Goal: Transaction & Acquisition: Purchase product/service

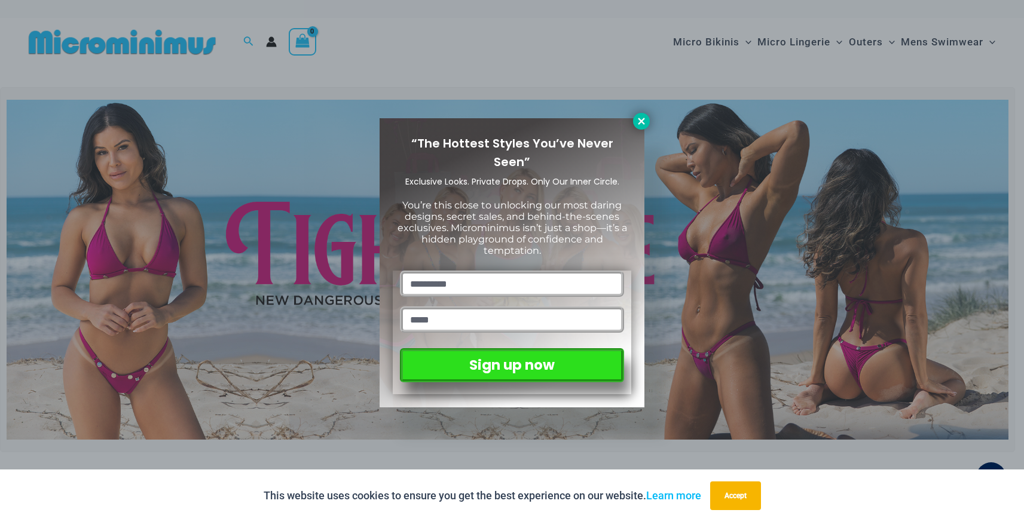
click at [644, 127] on button at bounding box center [641, 121] width 17 height 17
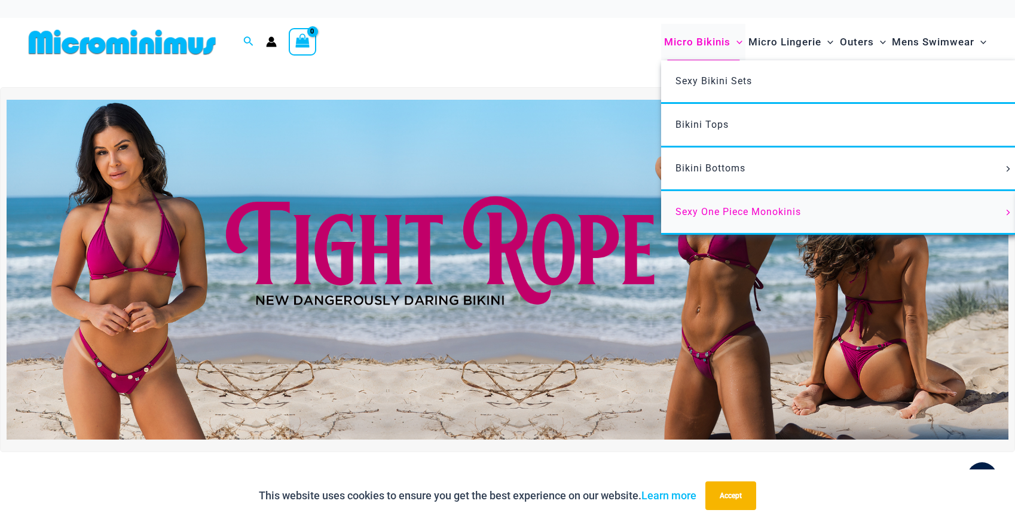
click at [768, 210] on span "Sexy One Piece Monokinis" at bounding box center [737, 211] width 125 height 11
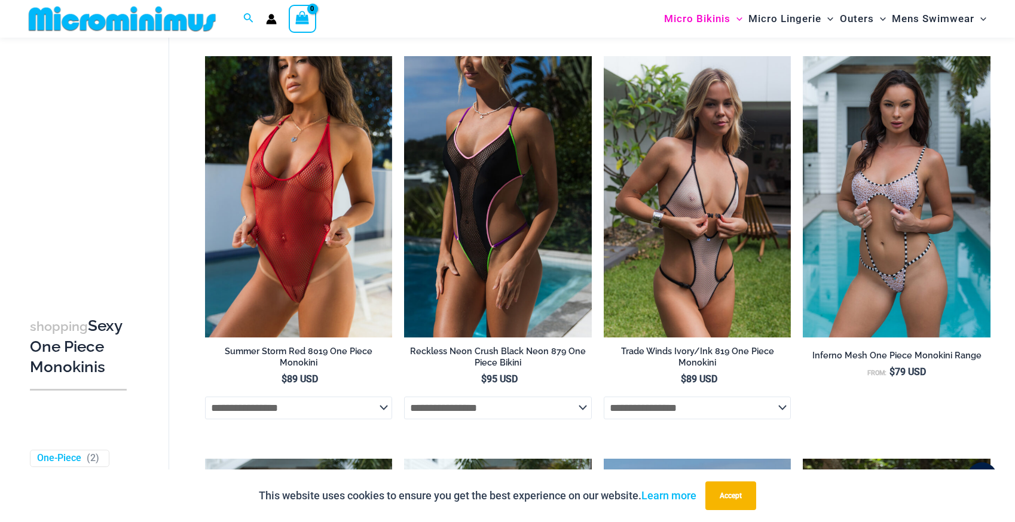
scroll to position [477, 0]
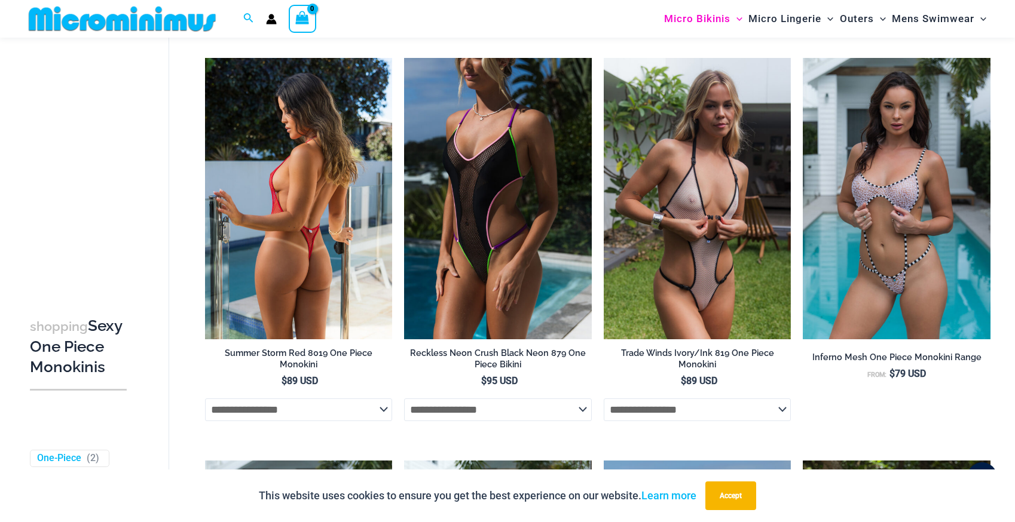
click at [329, 267] on img at bounding box center [299, 198] width 188 height 281
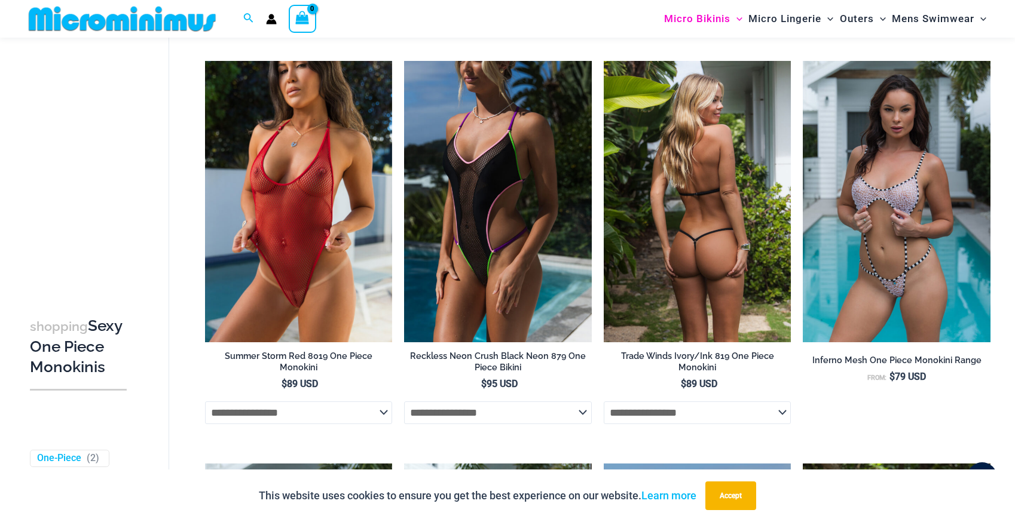
click at [683, 280] on img at bounding box center [698, 201] width 188 height 281
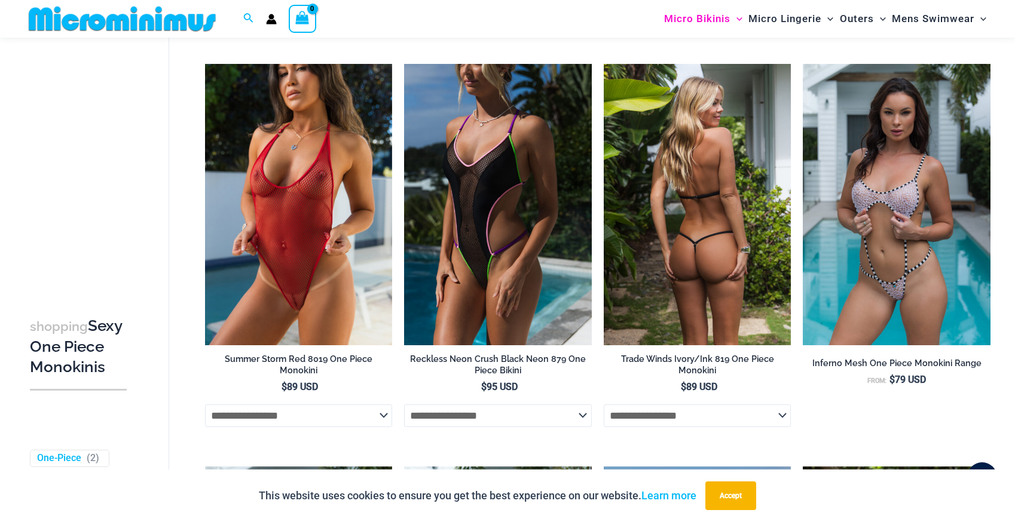
click at [700, 248] on img at bounding box center [698, 204] width 188 height 281
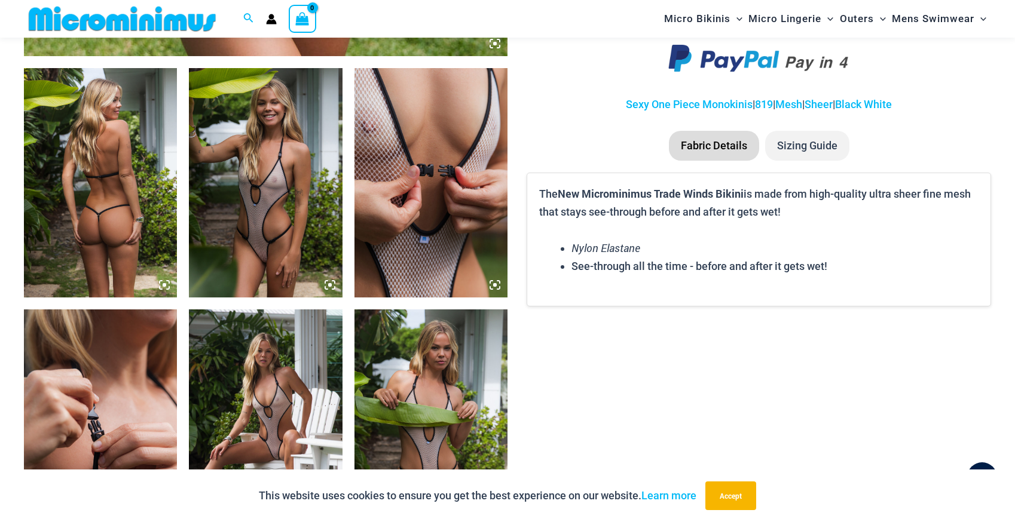
scroll to position [779, 0]
click at [113, 237] on img at bounding box center [100, 182] width 153 height 229
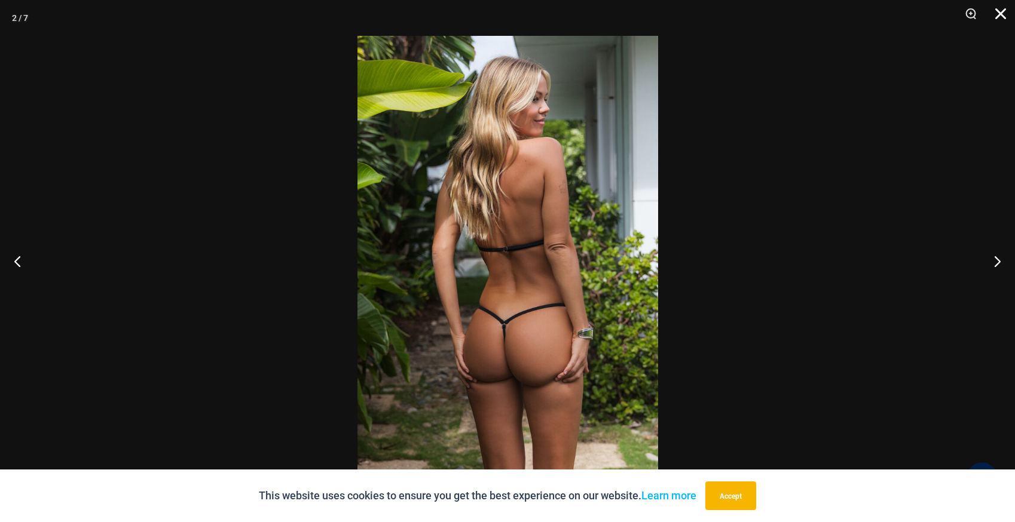
click at [1004, 8] on button "Close" at bounding box center [996, 18] width 30 height 36
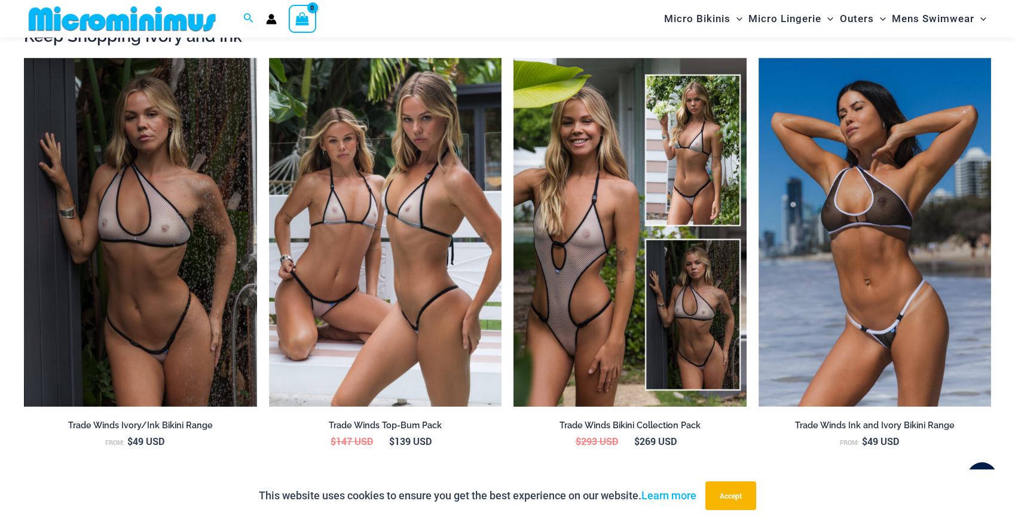
scroll to position [1309, 0]
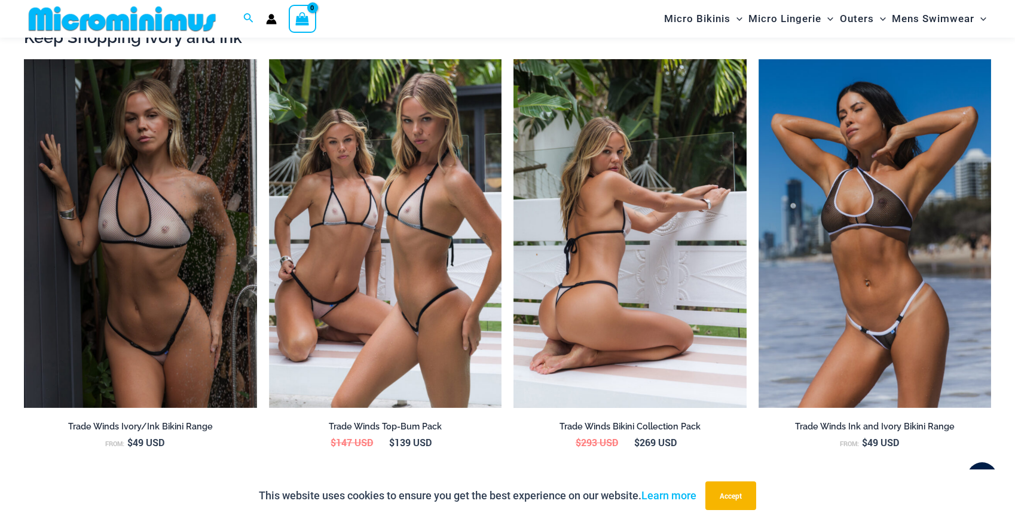
click at [599, 311] on img at bounding box center [629, 233] width 233 height 349
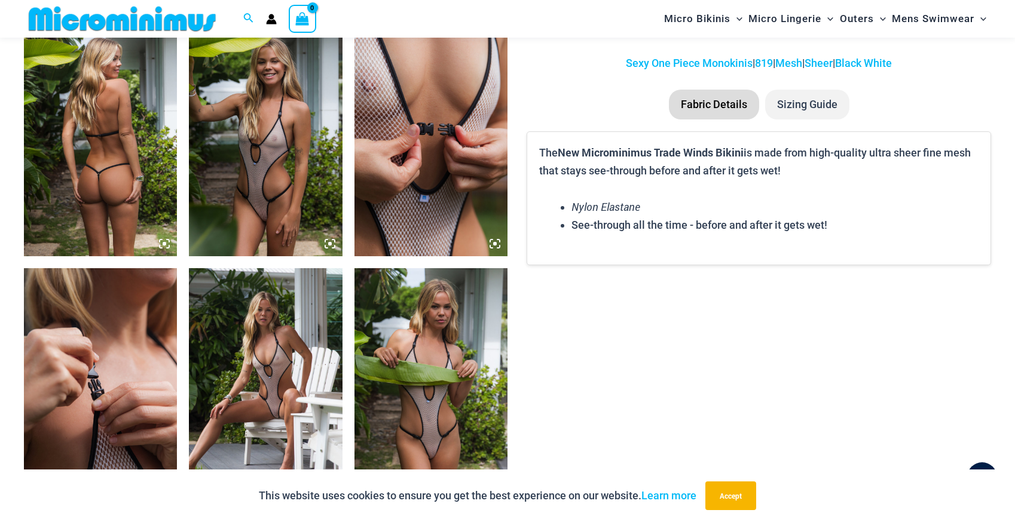
scroll to position [785, 0]
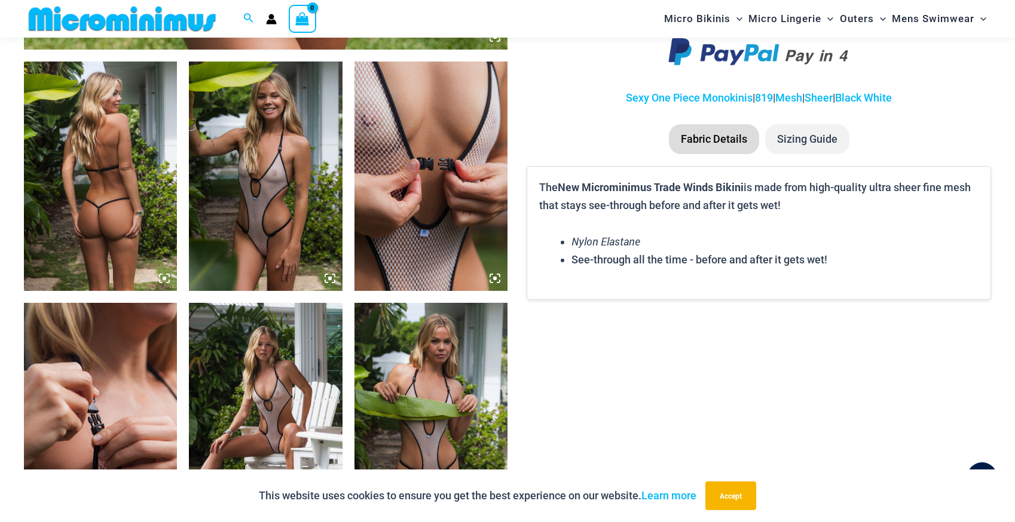
click at [431, 197] on img at bounding box center [430, 176] width 153 height 229
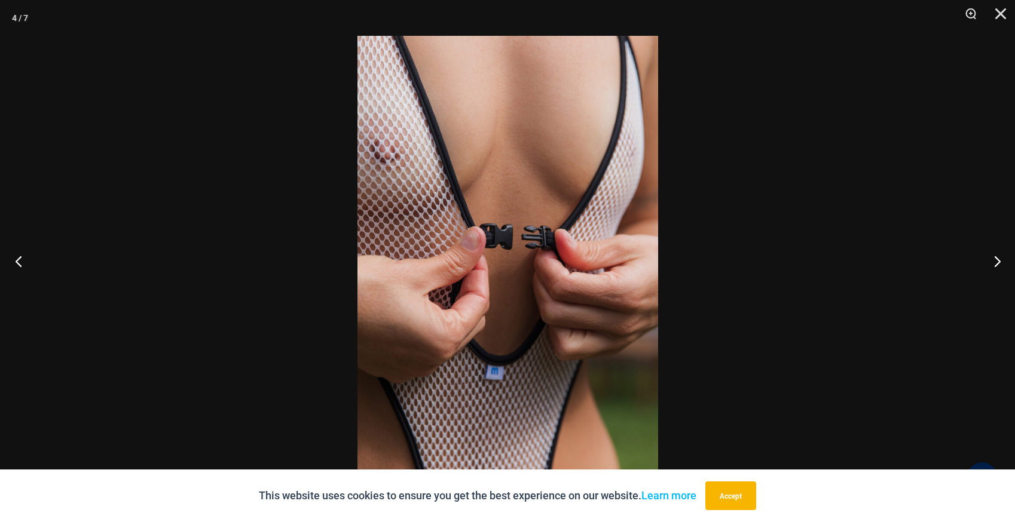
click at [17, 258] on button "Previous" at bounding box center [22, 261] width 45 height 60
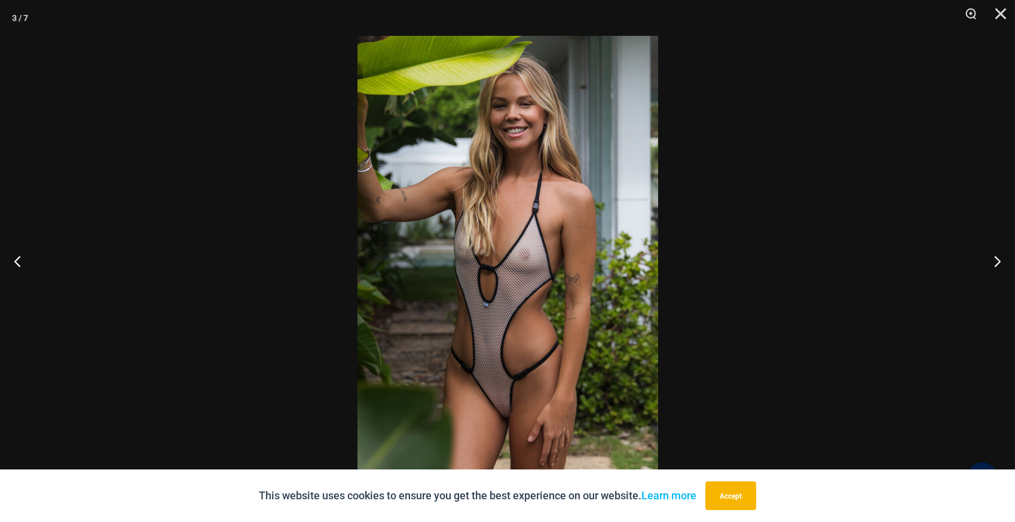
click at [546, 250] on img at bounding box center [507, 261] width 301 height 451
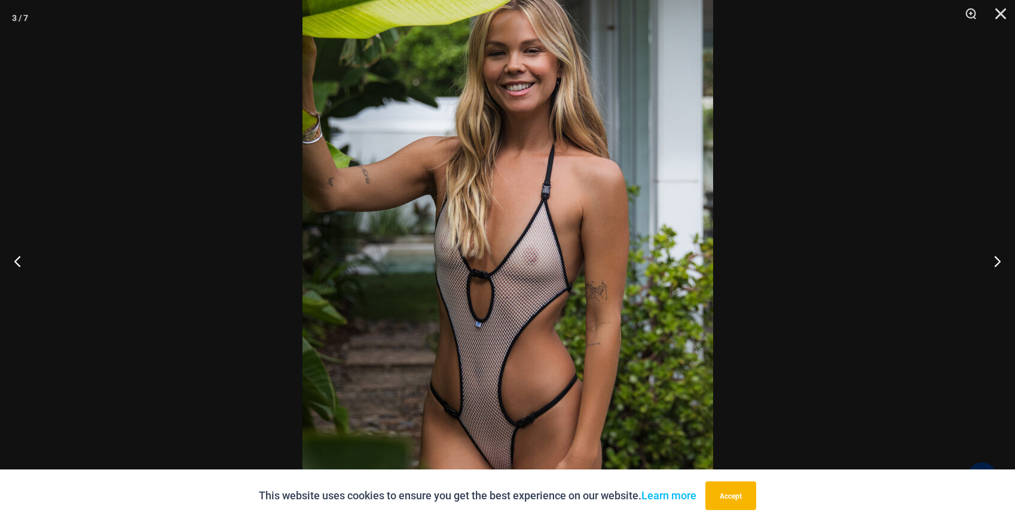
click at [546, 250] on img at bounding box center [507, 266] width 411 height 616
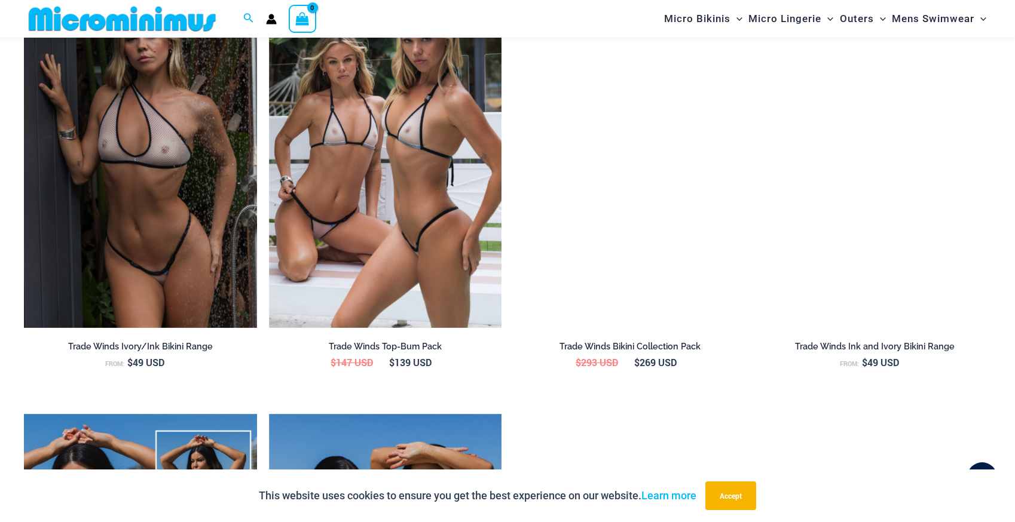
scroll to position [1390, 0]
